Goal: Information Seeking & Learning: Compare options

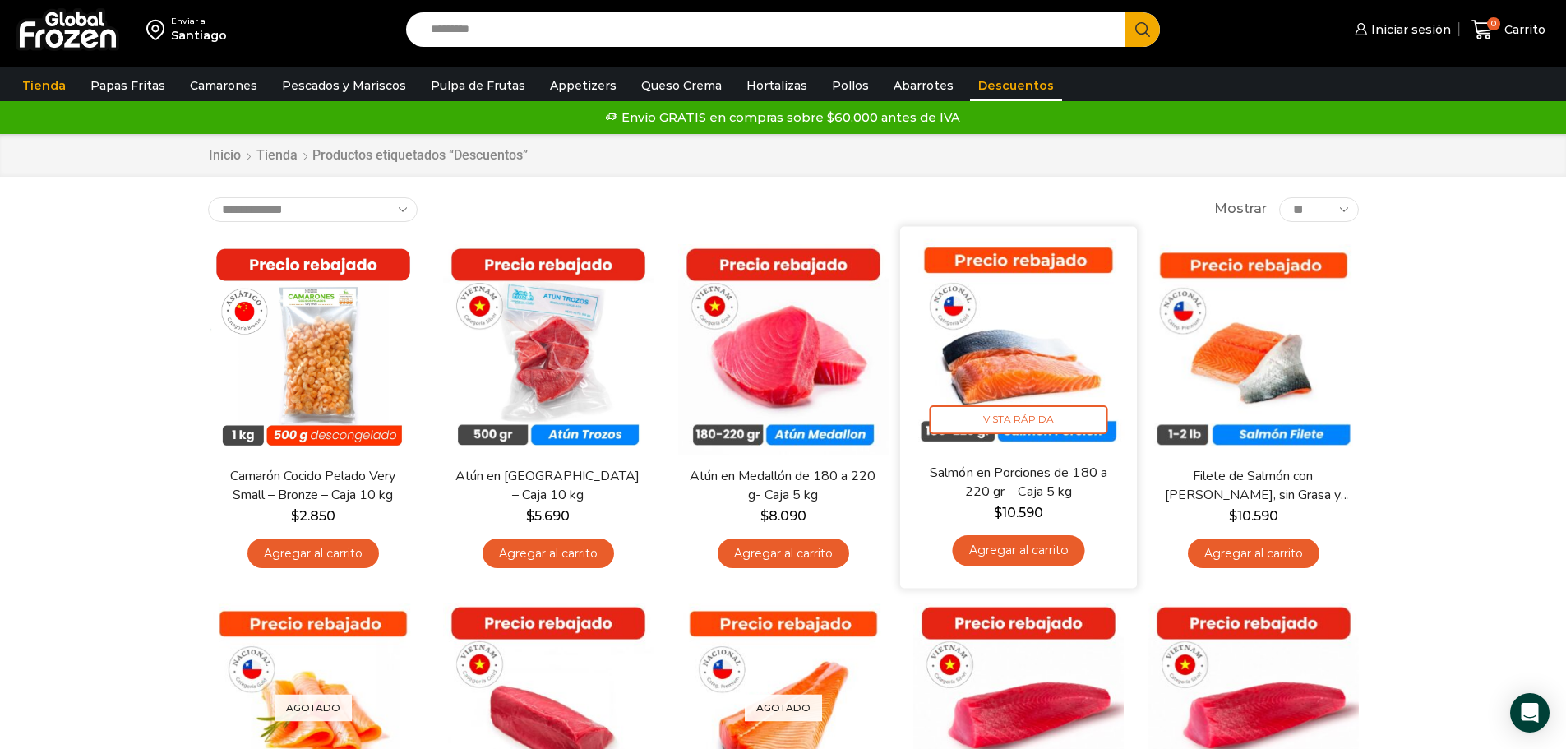
click at [1049, 344] on img at bounding box center [1018, 344] width 212 height 212
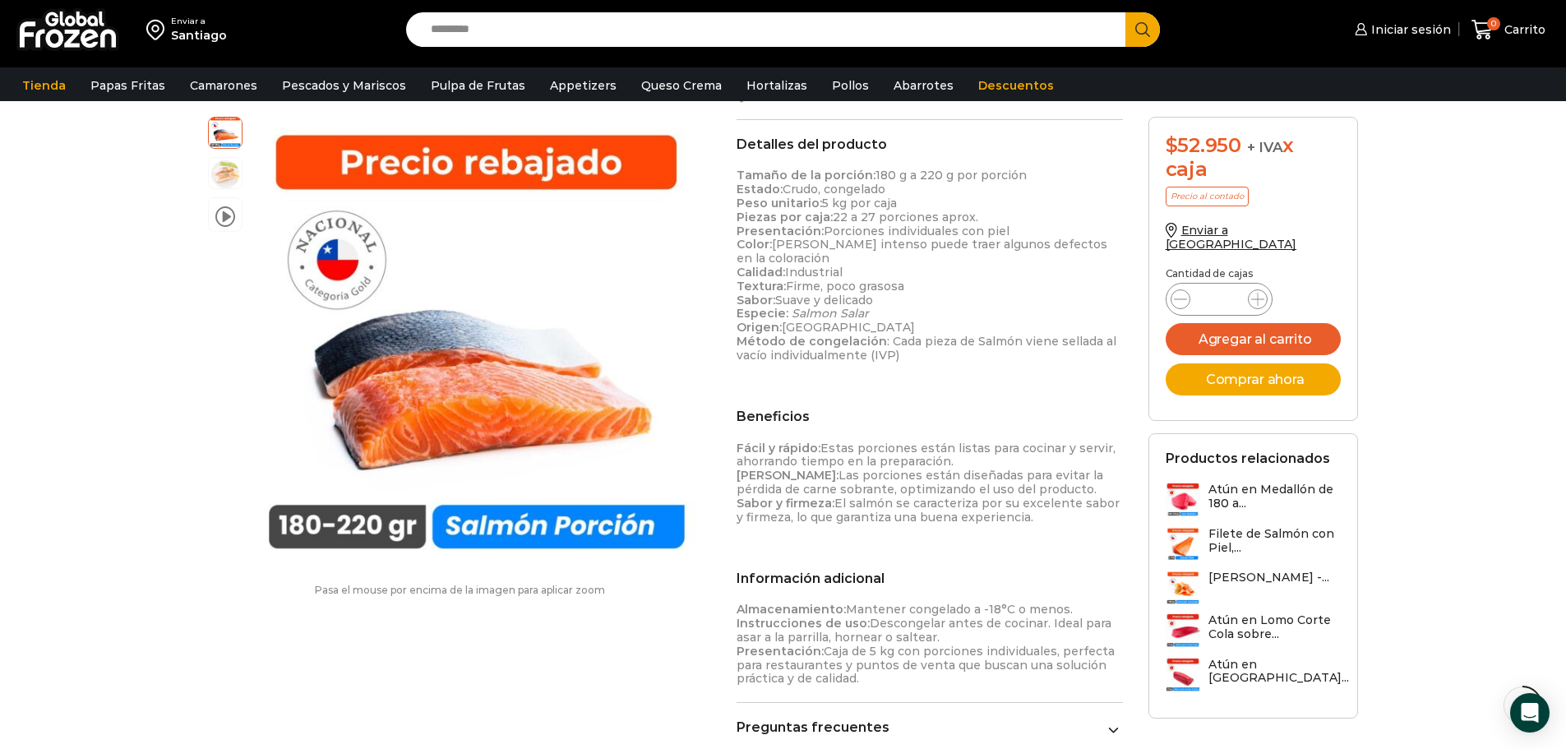
scroll to position [494, 0]
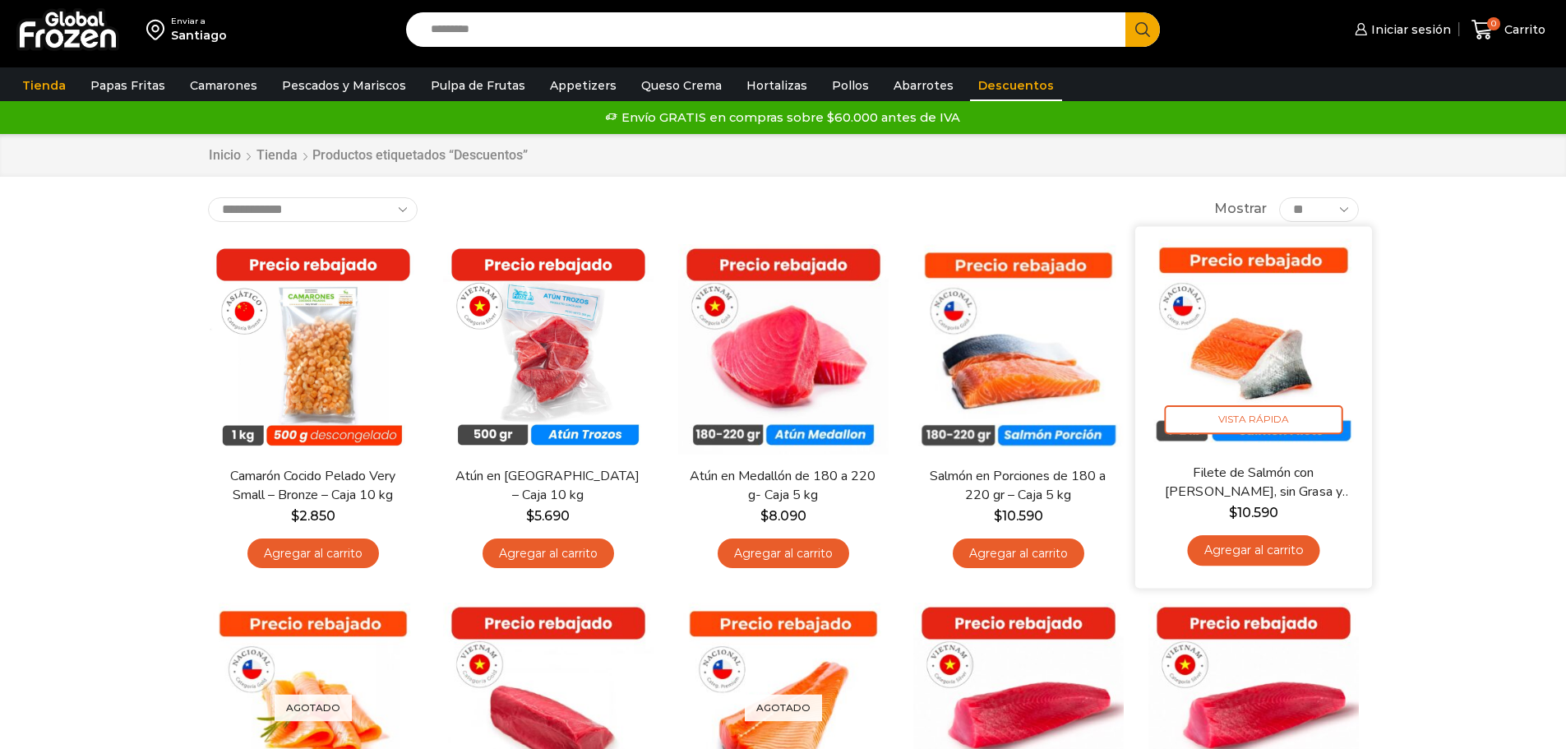
click at [1277, 357] on img at bounding box center [1253, 344] width 212 height 212
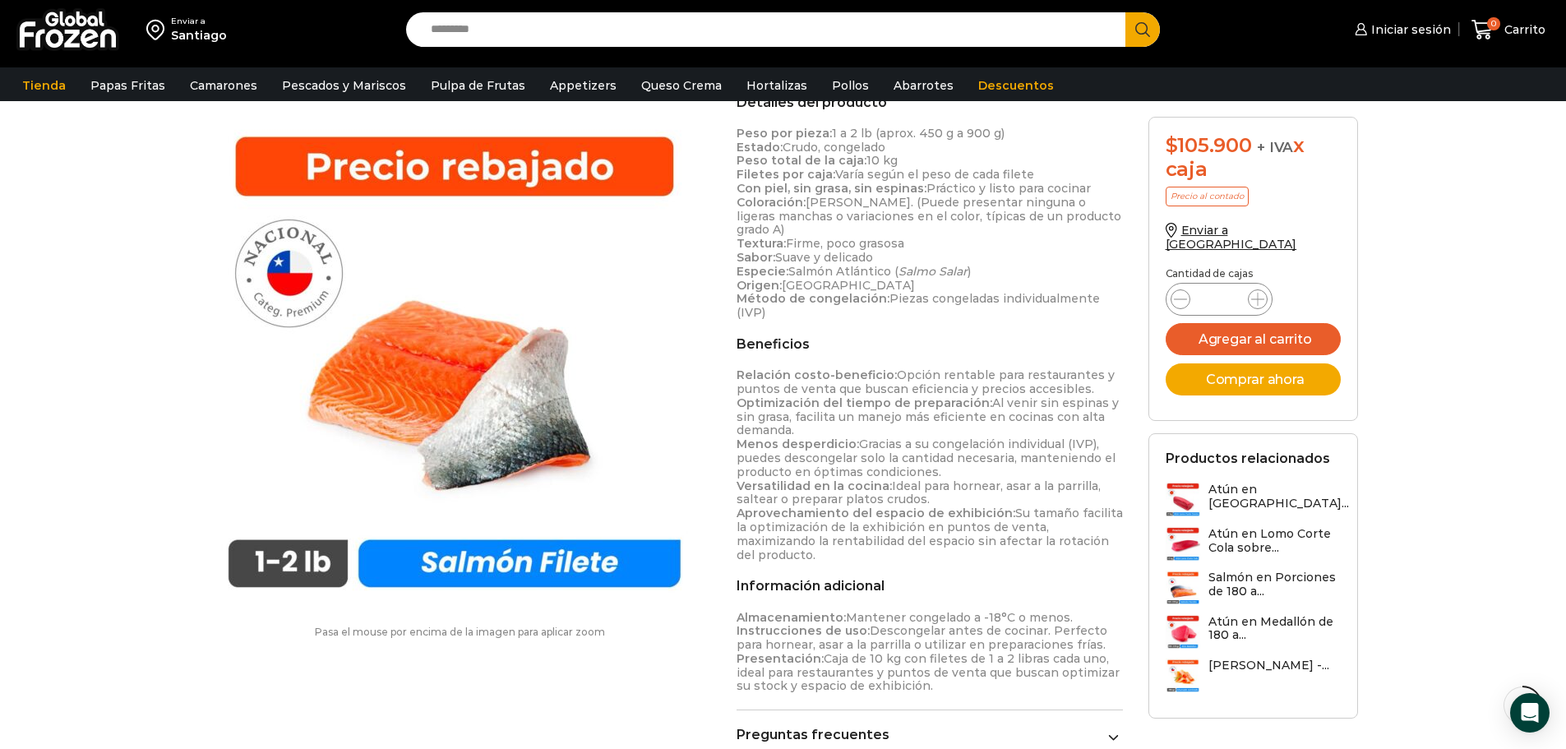
scroll to position [658, 0]
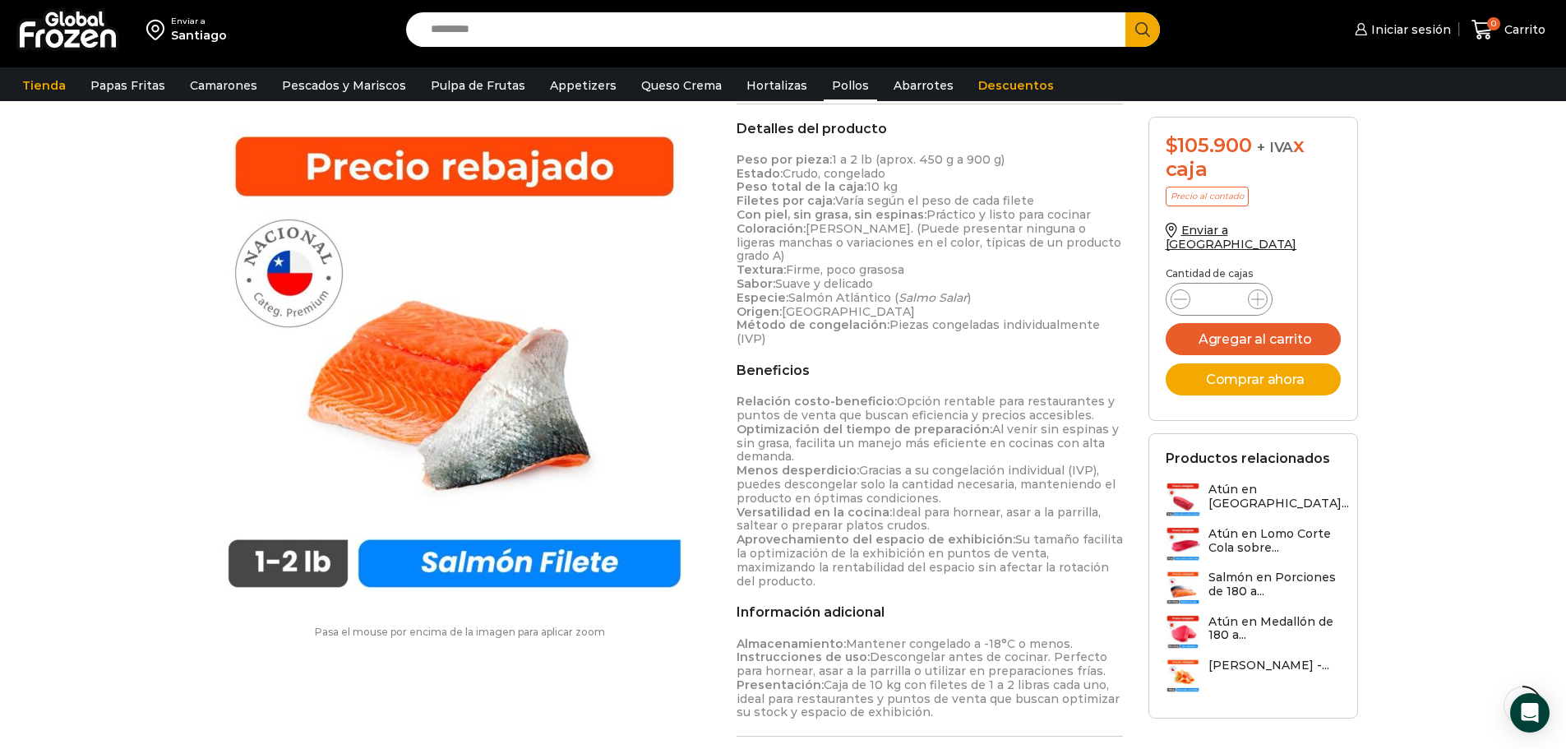
click at [823, 84] on link "Pollos" at bounding box center [849, 85] width 53 height 31
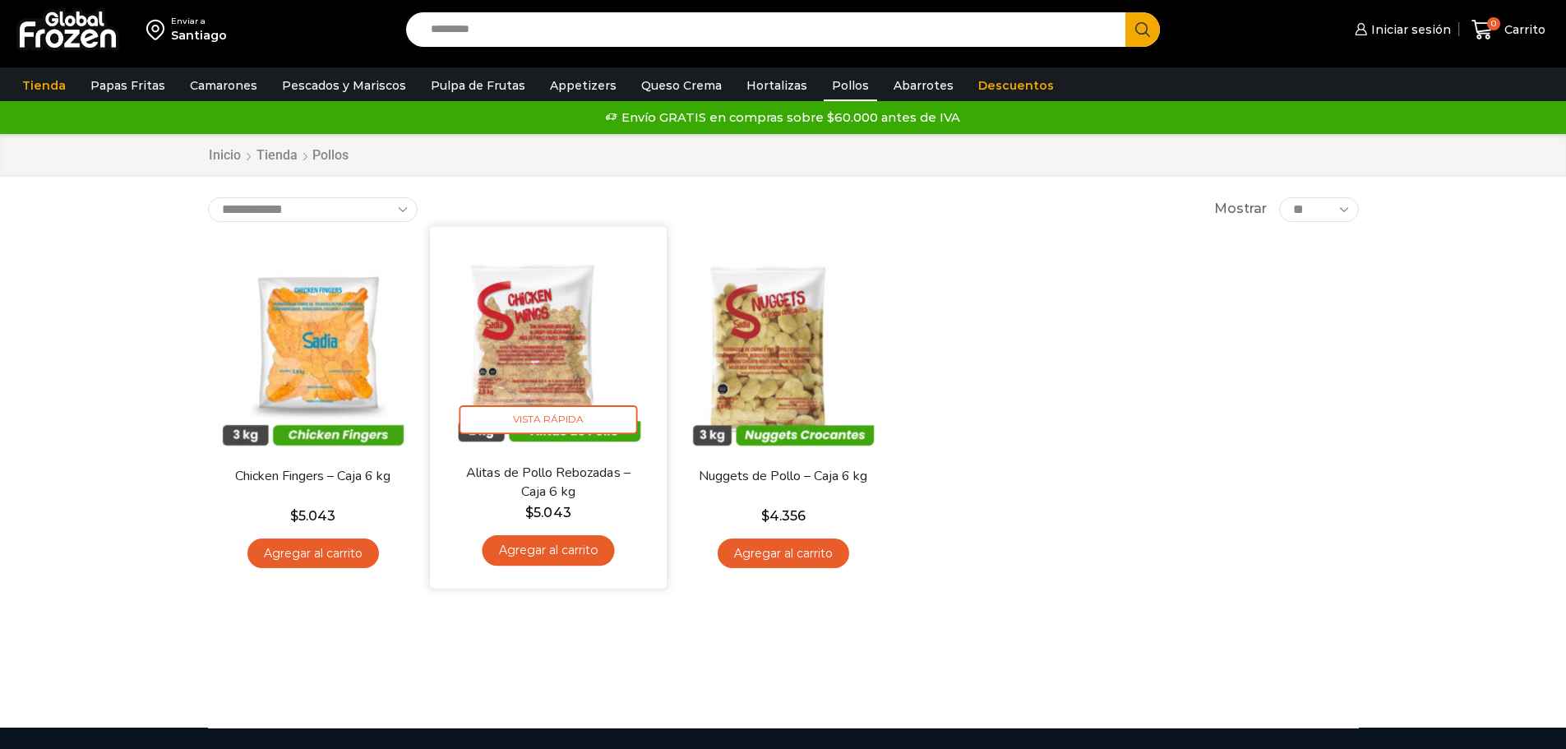
click at [549, 342] on img at bounding box center [548, 344] width 212 height 212
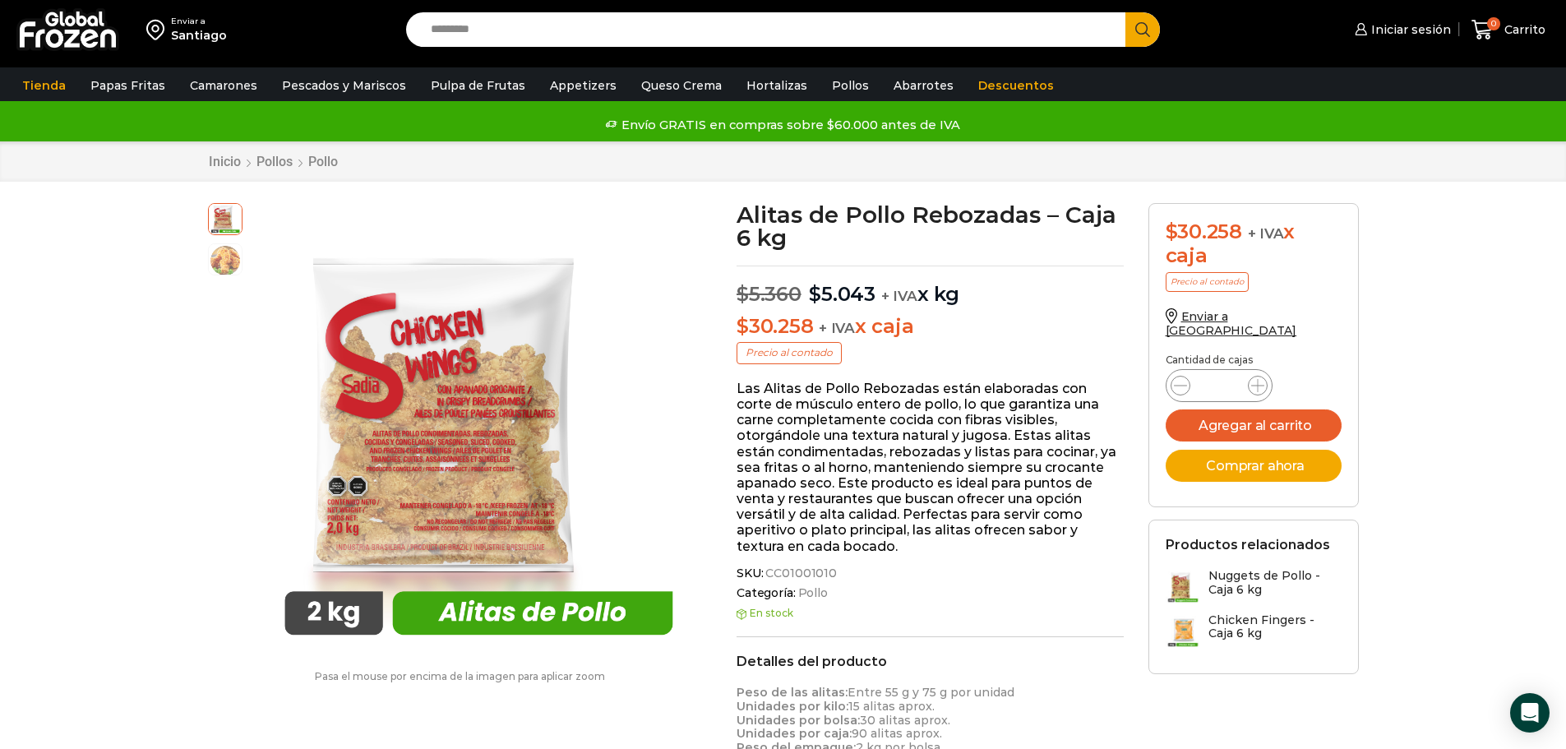
drag, startPoint x: 109, startPoint y: 414, endPoint x: 118, endPoint y: 408, distance: 10.5
click at [116, 409] on div "Enviar a Santiago Search input Search Iniciar sesión" at bounding box center [783, 744] width 1566 height 1490
click at [823, 84] on link "Pollos" at bounding box center [849, 85] width 53 height 31
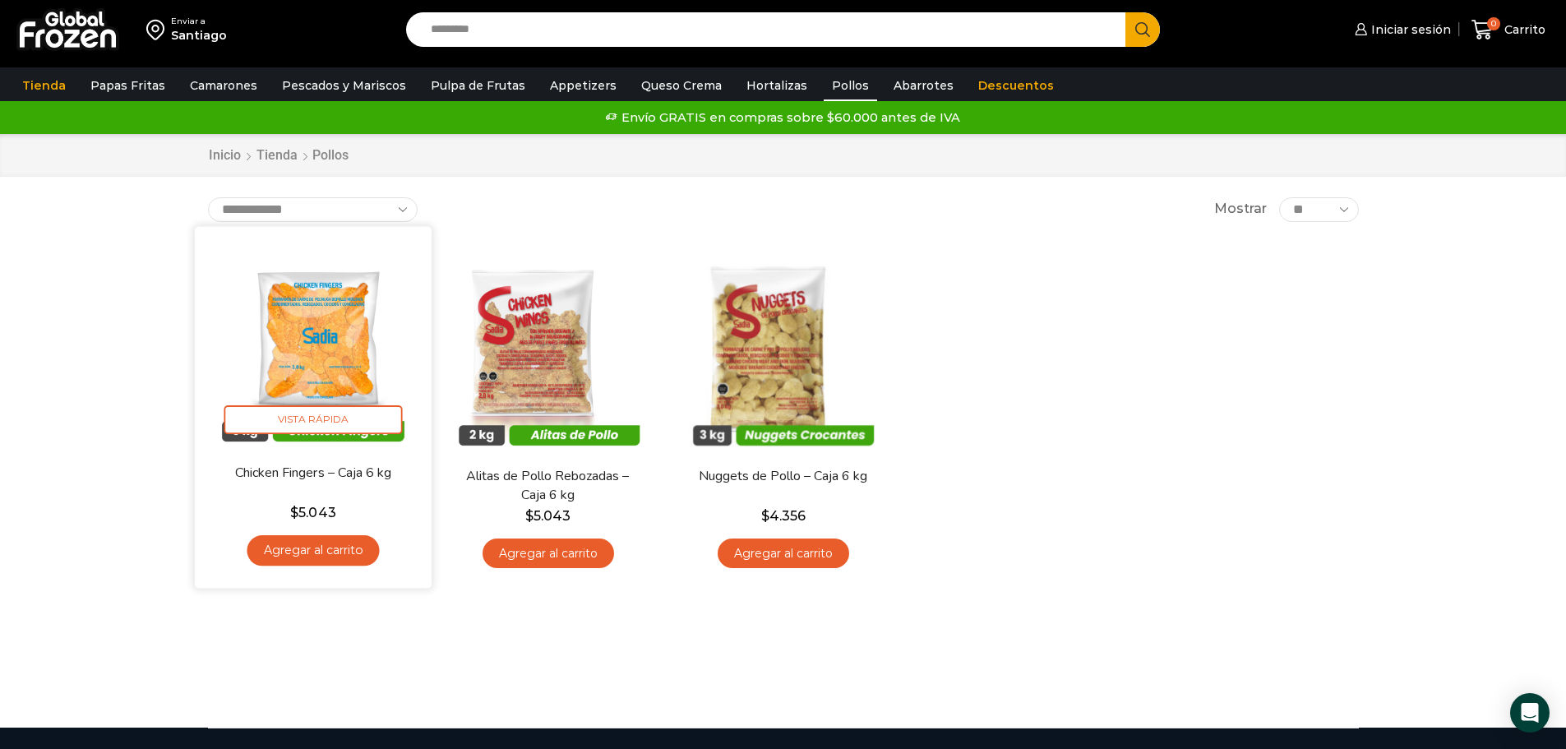
click at [296, 349] on img at bounding box center [313, 344] width 212 height 212
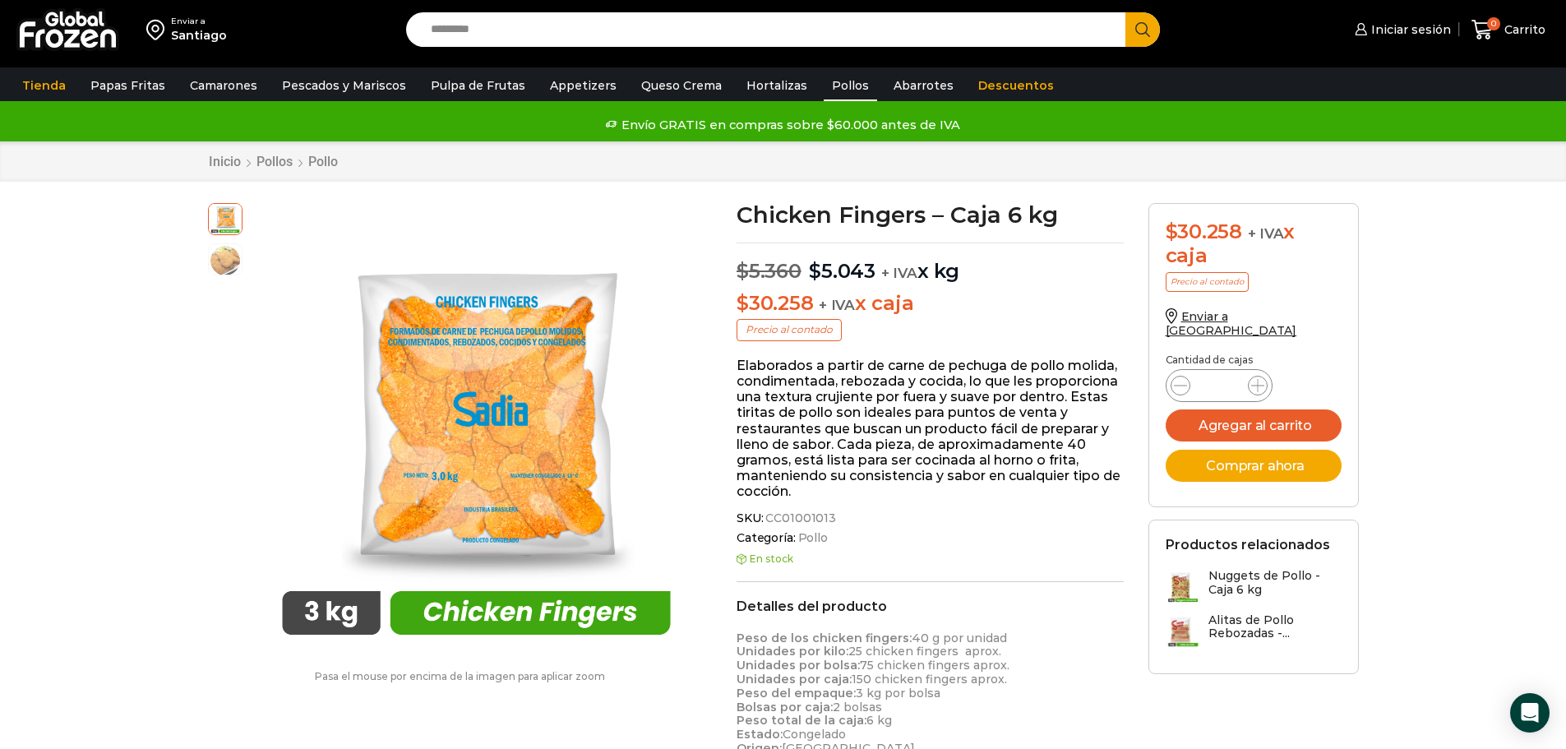
click at [823, 79] on link "Pollos" at bounding box center [849, 85] width 53 height 31
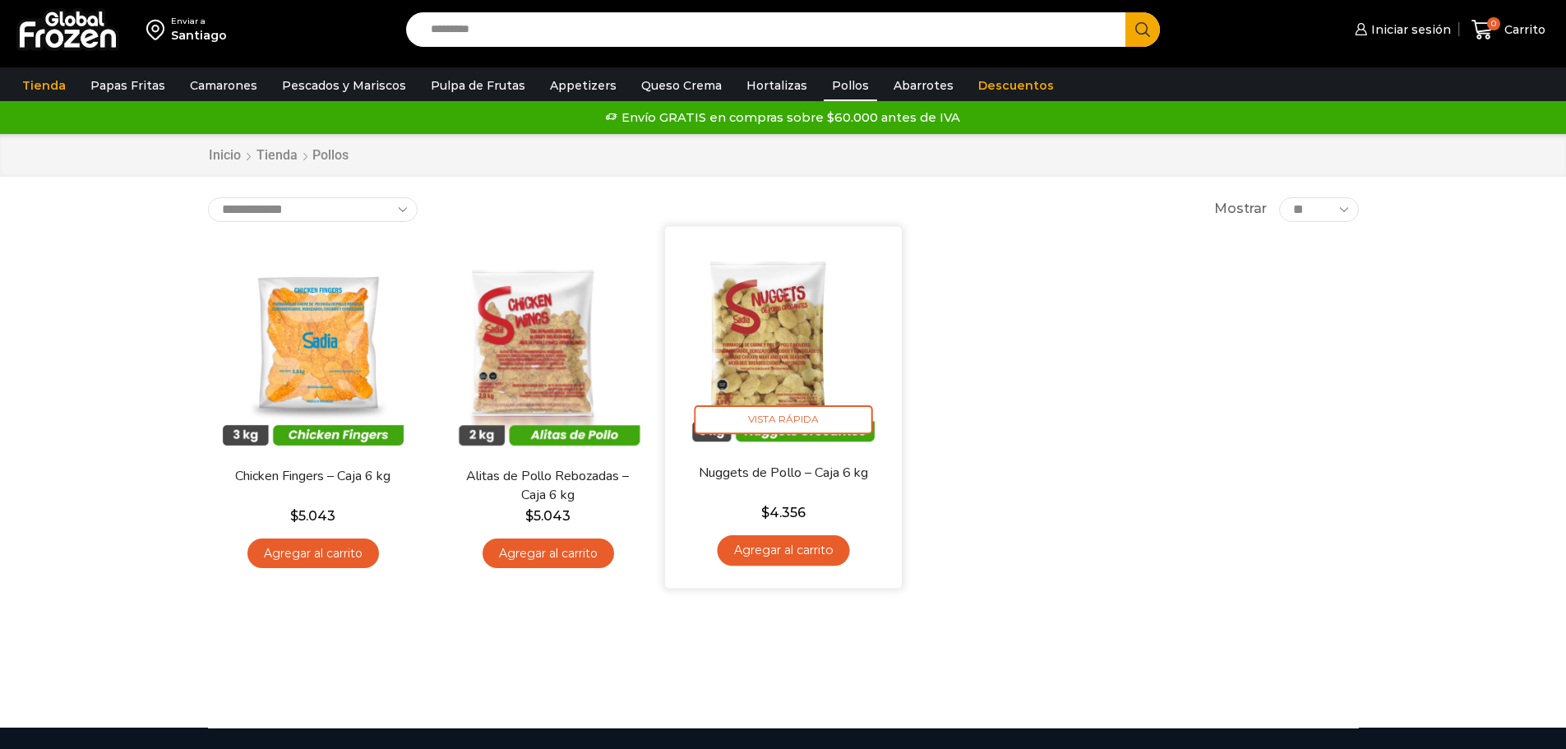
click at [775, 344] on img at bounding box center [783, 344] width 212 height 212
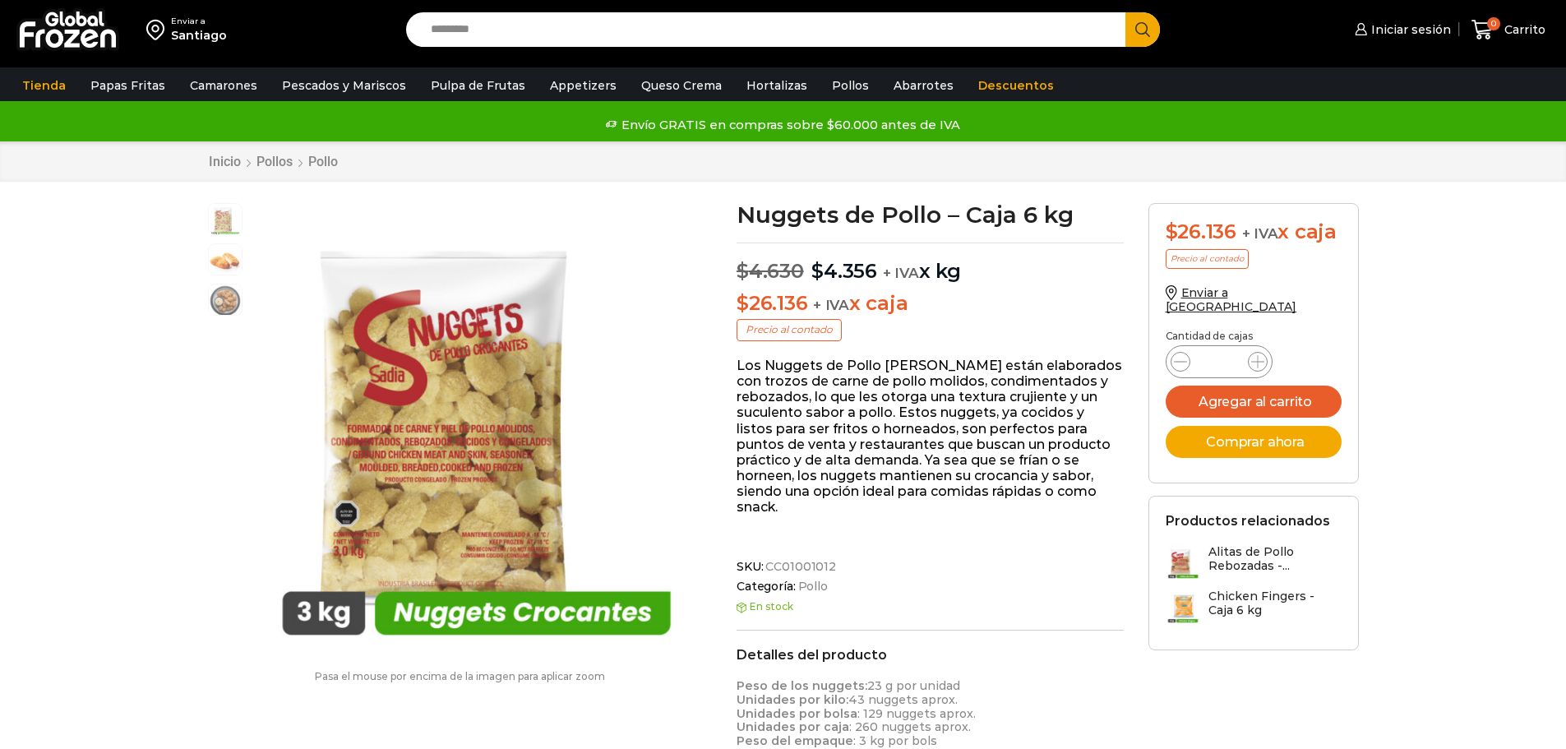
scroll to position [1, 0]
click at [565, 87] on link "Appetizers" at bounding box center [583, 85] width 83 height 31
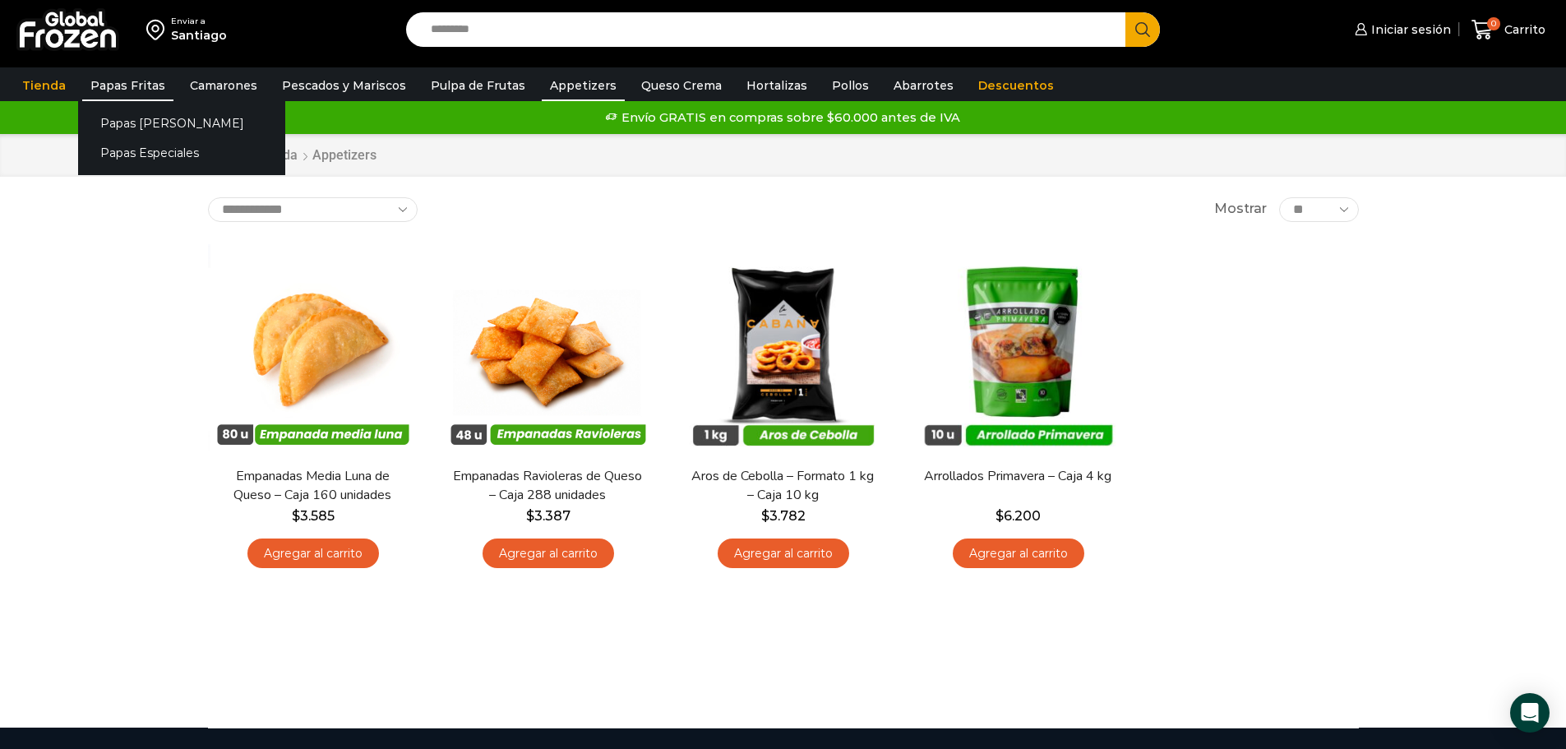
click at [118, 80] on link "Papas Fritas" at bounding box center [127, 85] width 91 height 31
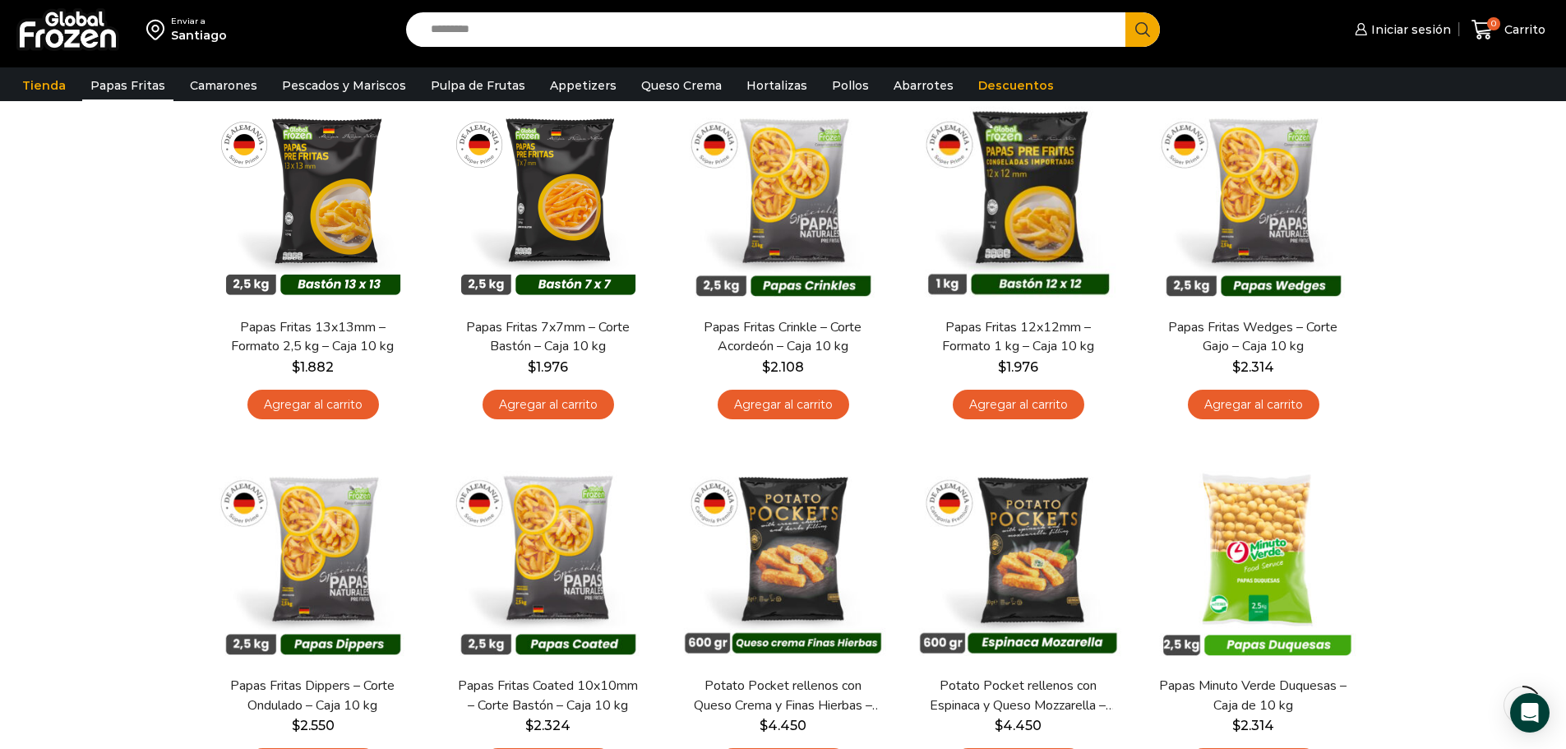
scroll to position [148, 0]
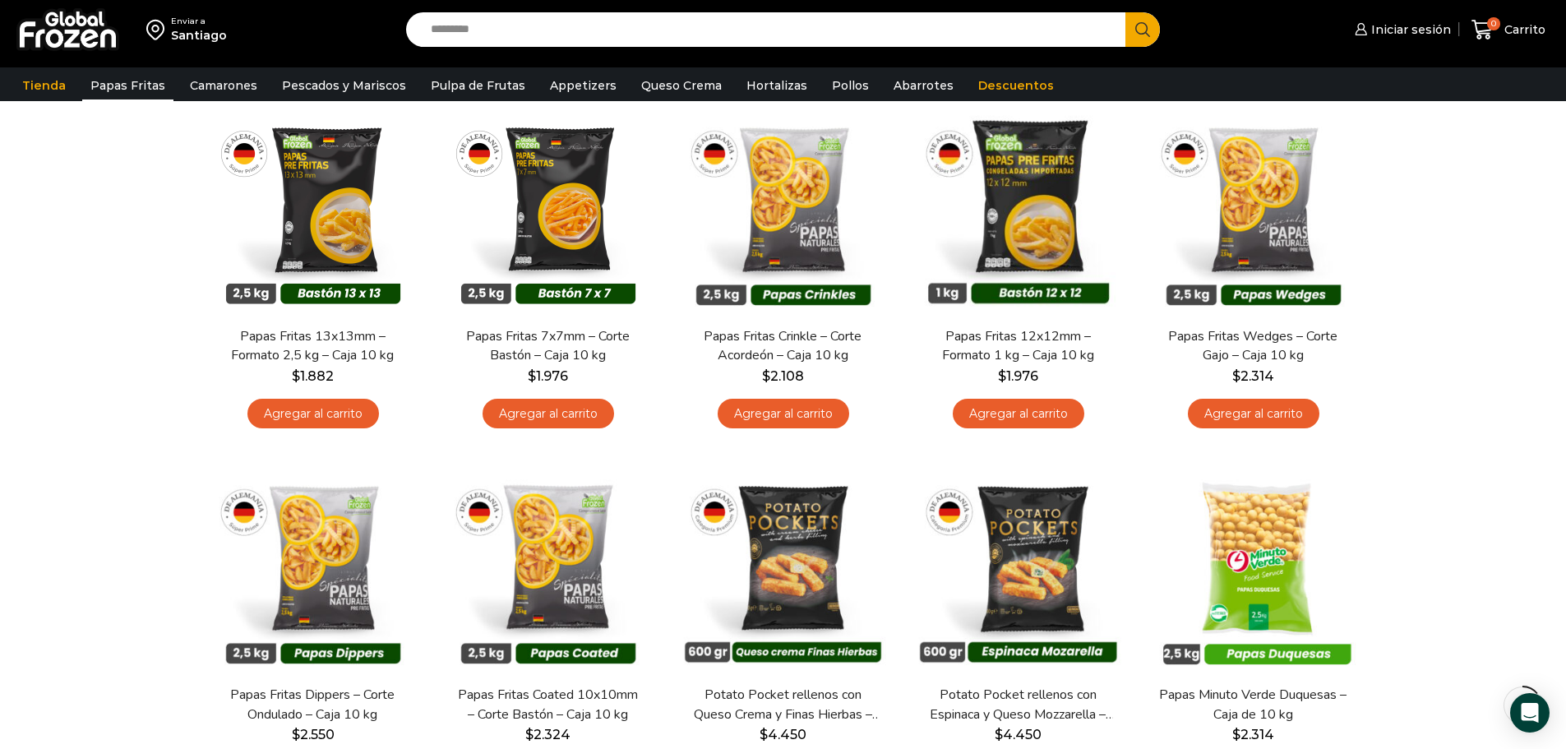
click at [554, 27] on input "Search input" at bounding box center [769, 29] width 695 height 35
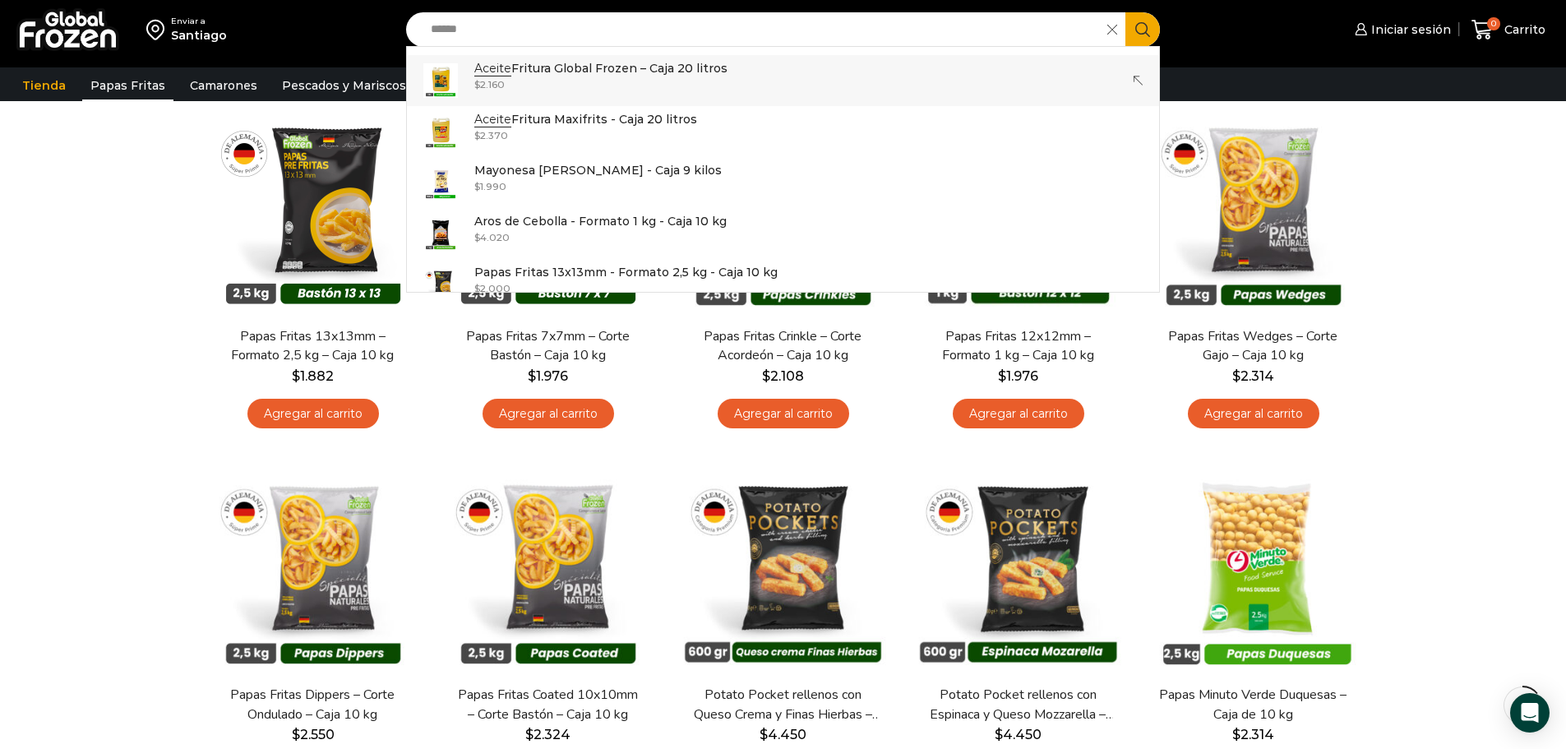
click at [594, 85] on div "$ 2.160" at bounding box center [600, 84] width 253 height 14
type input "**********"
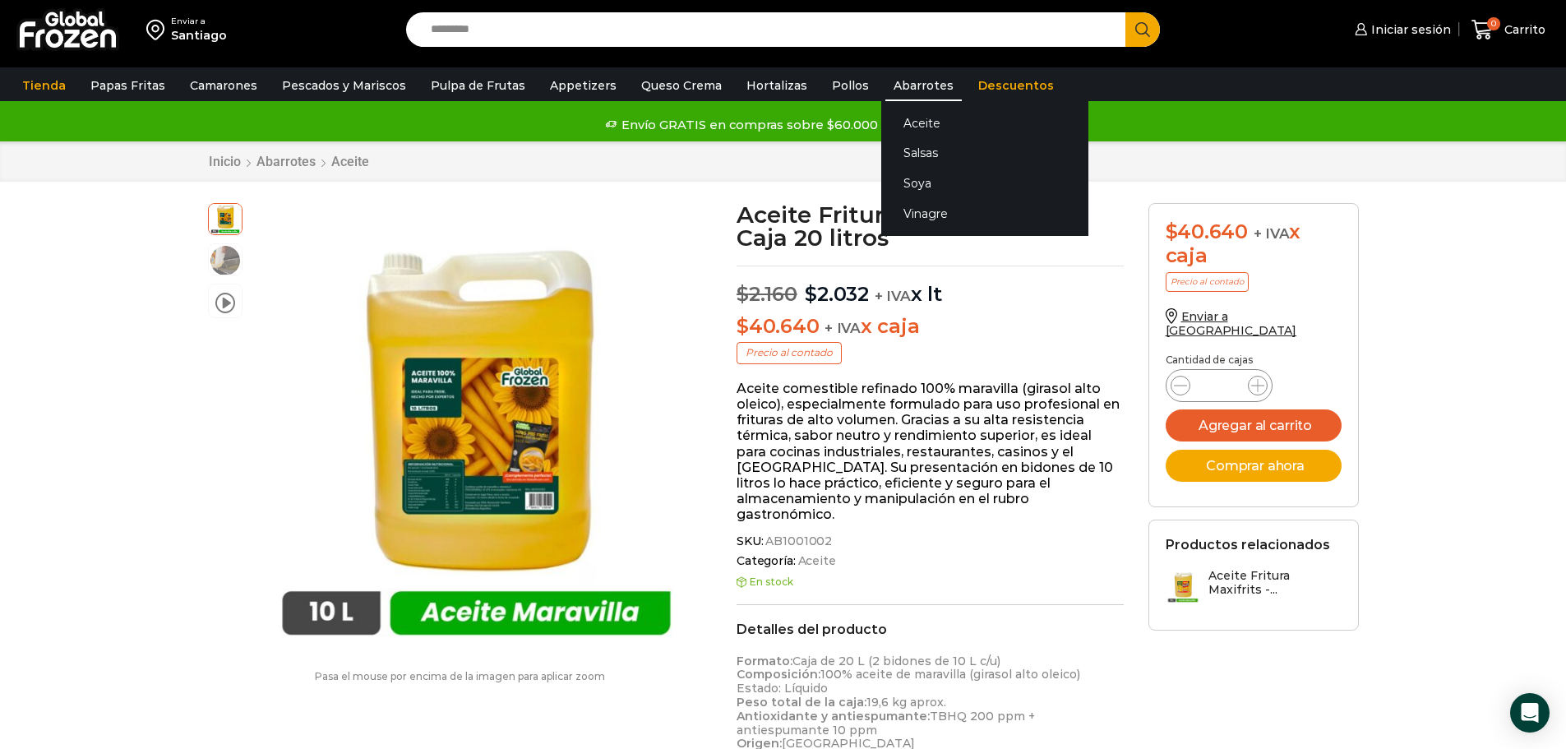
click at [905, 85] on link "Abarrotes" at bounding box center [923, 85] width 76 height 31
